Goal: Information Seeking & Learning: Check status

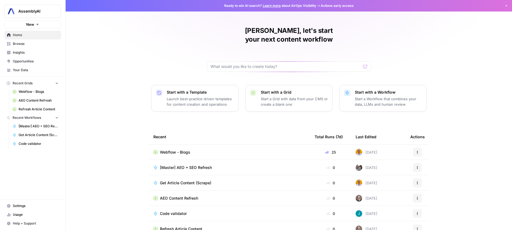
click at [23, 51] on span "Insights" at bounding box center [36, 52] width 46 height 5
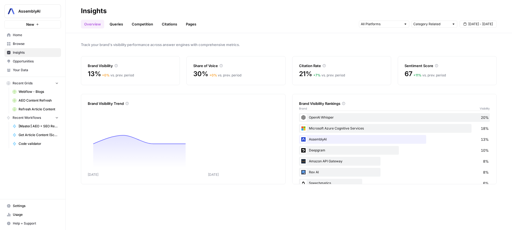
click at [167, 21] on link "Citations" at bounding box center [170, 24] width 22 height 9
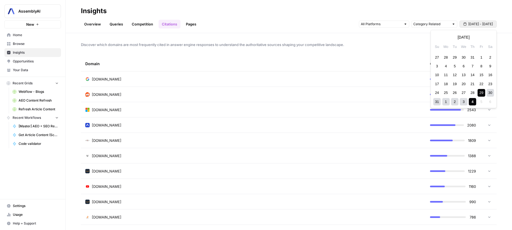
click at [482, 25] on span "[DATE] - [DATE]" at bounding box center [480, 24] width 25 height 5
click at [479, 59] on div "1" at bounding box center [481, 57] width 7 height 7
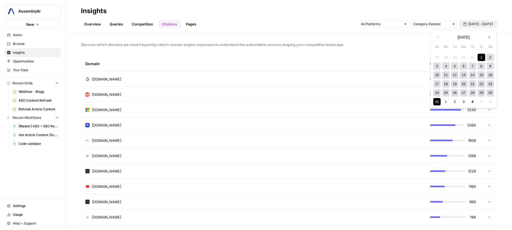
click at [439, 103] on div "31" at bounding box center [436, 101] width 7 height 7
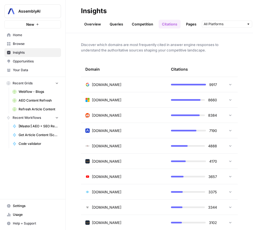
click at [229, 84] on icon at bounding box center [230, 84] width 4 height 4
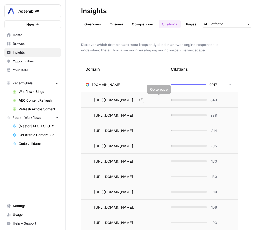
click at [144, 101] on link "Go to page" at bounding box center [141, 100] width 7 height 7
click at [229, 84] on icon at bounding box center [230, 85] width 4 height 4
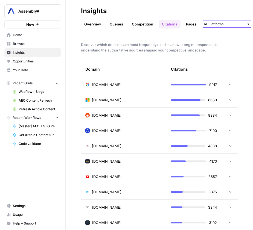
click at [222, 23] on input "text" at bounding box center [224, 23] width 40 height 5
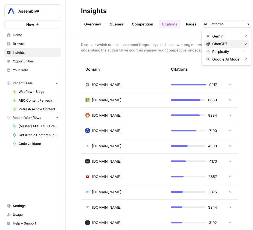
click at [238, 42] on span "ChatGPT" at bounding box center [226, 43] width 28 height 5
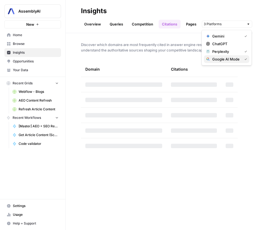
click at [237, 56] on button "Google AI Mode" at bounding box center [226, 59] width 45 height 8
click at [239, 52] on span "Perplexity" at bounding box center [226, 51] width 28 height 5
click at [232, 11] on h2 "Insights" at bounding box center [159, 11] width 157 height 9
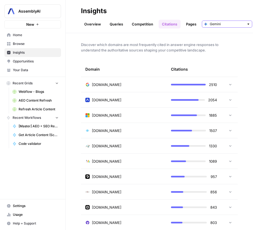
click at [237, 25] on input "text" at bounding box center [227, 23] width 34 height 5
click at [232, 46] on span "ChatGPT" at bounding box center [228, 43] width 33 height 5
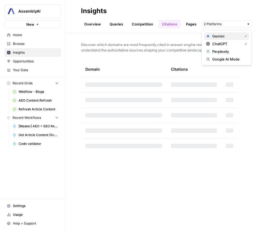
click at [233, 37] on span "Gemini" at bounding box center [226, 35] width 28 height 5
click at [226, 11] on h2 "Insights" at bounding box center [159, 11] width 157 height 9
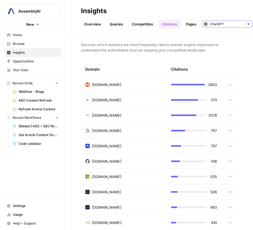
click at [229, 25] on input "text" at bounding box center [227, 23] width 34 height 5
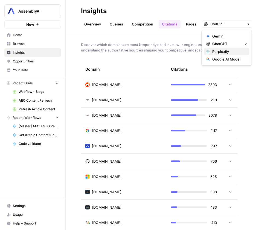
click at [228, 53] on span "Perplexity" at bounding box center [228, 51] width 33 height 5
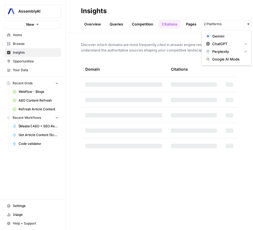
click at [235, 44] on span "ChatGPT" at bounding box center [226, 43] width 28 height 5
click at [231, 8] on h2 "Insights" at bounding box center [159, 11] width 157 height 9
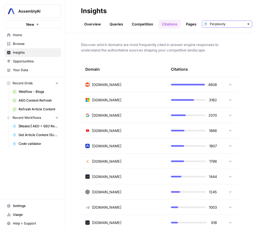
click at [231, 24] on input "text" at bounding box center [227, 23] width 34 height 5
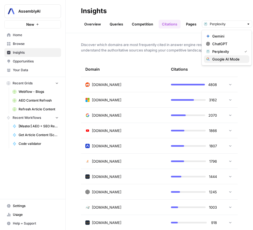
click at [227, 56] on button "Google AI Mode" at bounding box center [226, 59] width 45 height 8
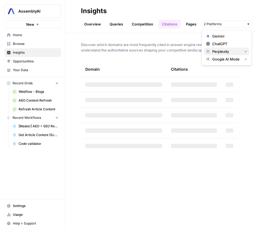
click at [229, 53] on span "Perplexity" at bounding box center [226, 51] width 28 height 5
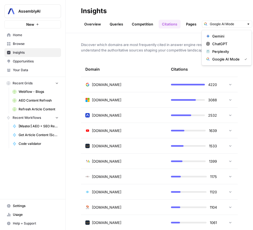
click at [232, 11] on h2 "Insights" at bounding box center [159, 11] width 157 height 9
click at [230, 115] on icon at bounding box center [230, 115] width 4 height 4
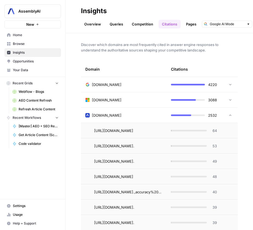
click at [229, 116] on icon at bounding box center [230, 115] width 4 height 4
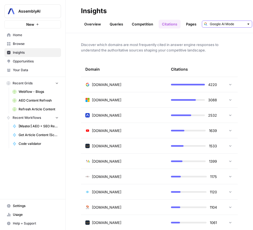
click at [229, 25] on input "text" at bounding box center [227, 23] width 34 height 5
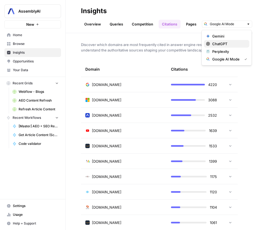
click at [228, 45] on span "ChatGPT" at bounding box center [228, 43] width 33 height 5
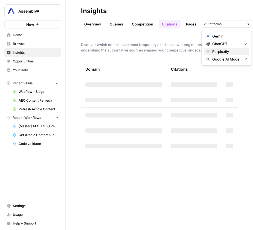
click at [225, 51] on span "Perplexity" at bounding box center [228, 51] width 33 height 5
click at [226, 38] on span "Gemini" at bounding box center [228, 35] width 33 height 5
click at [215, 8] on h2 "Insights" at bounding box center [159, 11] width 157 height 9
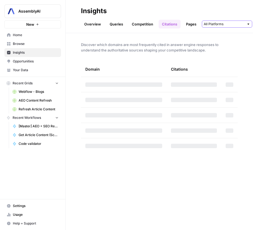
click at [241, 25] on input "text" at bounding box center [224, 23] width 40 height 5
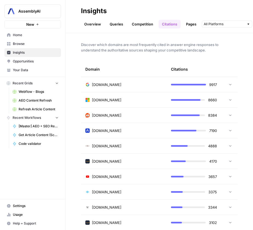
click at [195, 13] on h2 "Insights" at bounding box center [159, 11] width 157 height 9
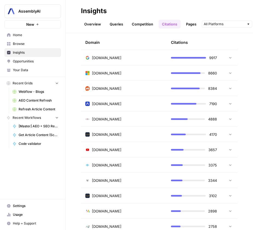
scroll to position [26, 0]
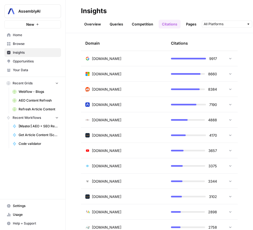
click at [230, 149] on icon at bounding box center [230, 150] width 4 height 4
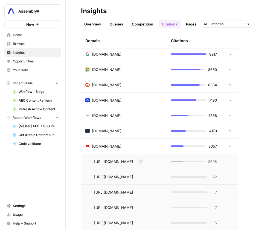
scroll to position [37, 0]
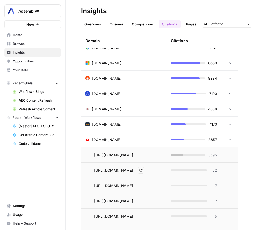
click at [142, 171] on icon "Go to page https://www.youtube.com/live/qYbD07cRpyY" at bounding box center [140, 169] width 3 height 3
click at [144, 186] on link "Go to page" at bounding box center [141, 185] width 7 height 7
click at [228, 137] on td at bounding box center [229, 139] width 16 height 15
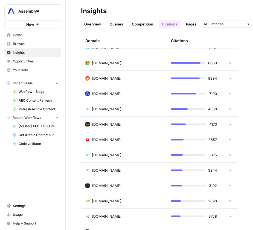
scroll to position [48, 0]
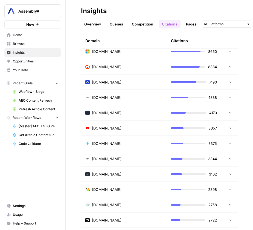
click at [229, 144] on icon at bounding box center [230, 143] width 4 height 4
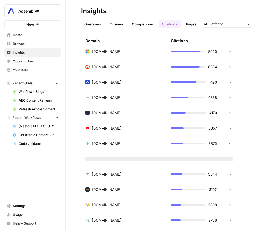
click at [230, 144] on icon at bounding box center [230, 143] width 4 height 4
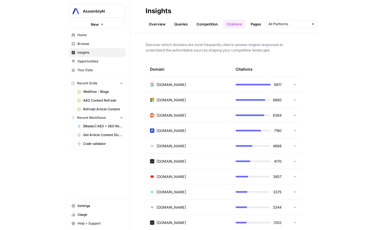
scroll to position [0, 0]
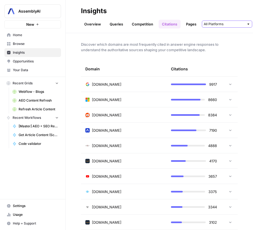
click at [231, 24] on input "text" at bounding box center [224, 23] width 40 height 5
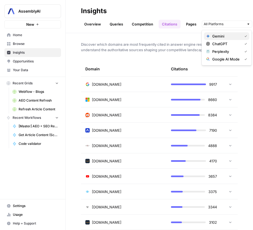
click at [243, 38] on div "Gemini" at bounding box center [226, 35] width 41 height 5
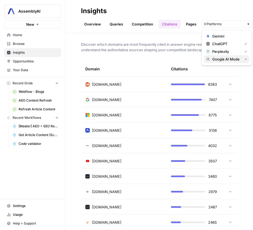
click at [238, 60] on span "Google AI Mode" at bounding box center [226, 58] width 28 height 5
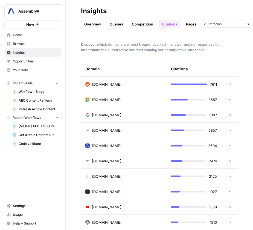
click at [217, 10] on h2 "Insights" at bounding box center [159, 11] width 157 height 9
click at [217, 24] on input "text" at bounding box center [224, 23] width 40 height 5
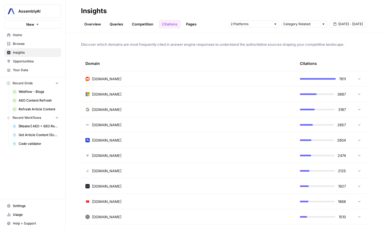
click at [359, 78] on icon at bounding box center [359, 79] width 4 height 4
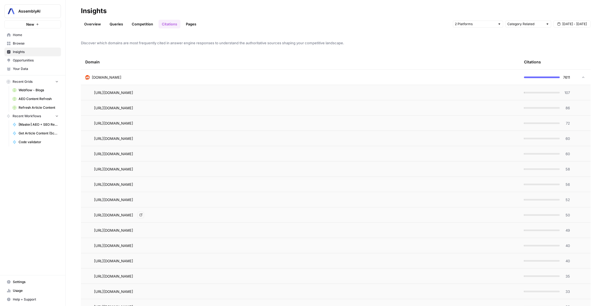
scroll to position [1, 0]
click at [142, 200] on icon "Go to page https://www.reddit.com/r/LocalLLaMA/comments/1g2vhy3/creating_very_h…" at bounding box center [140, 200] width 3 height 3
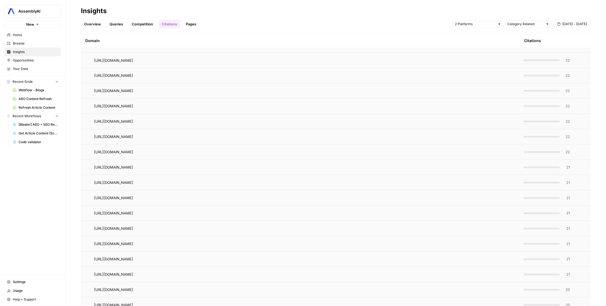
scroll to position [875, 0]
click at [142, 229] on icon "Go to page https://www.reddit.com/r/LocalLLaMA/comments/1dxiben/how_does_finetu…" at bounding box center [140, 229] width 3 height 3
click at [142, 214] on icon "Go to page https://www.reddit.com/r/LocalLLaMA/comments/1ax040f/trainingfinetun…" at bounding box center [140, 214] width 3 height 3
